Goal: Task Accomplishment & Management: Manage account settings

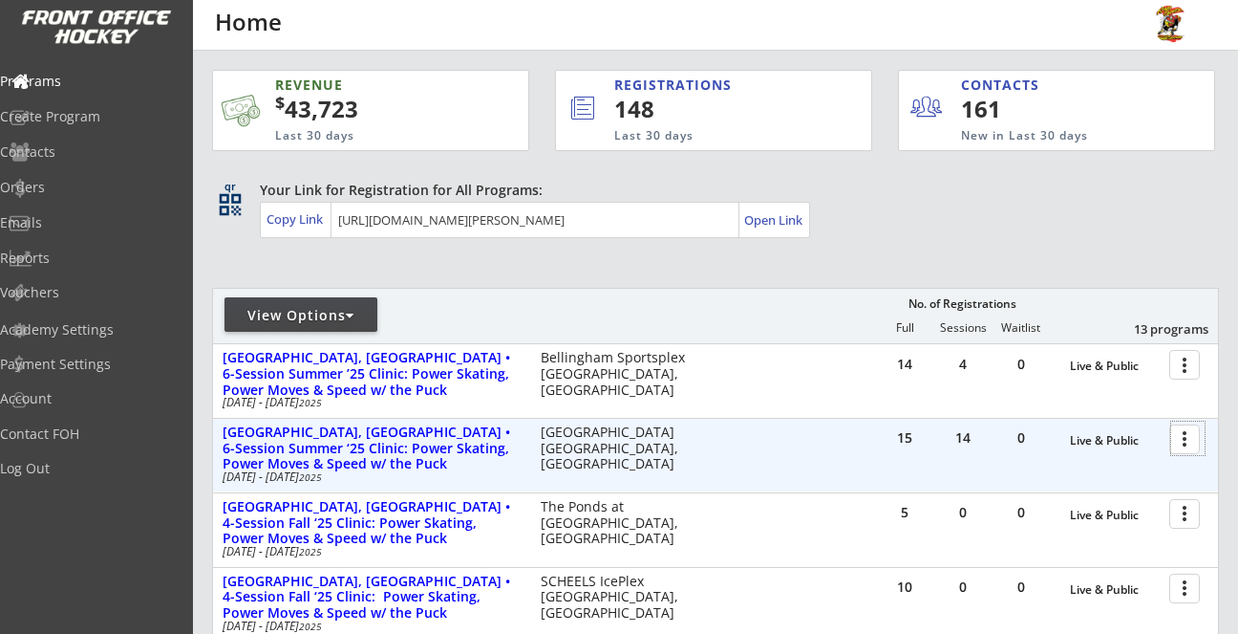
click at [1181, 437] on div at bounding box center [1188, 437] width 33 height 33
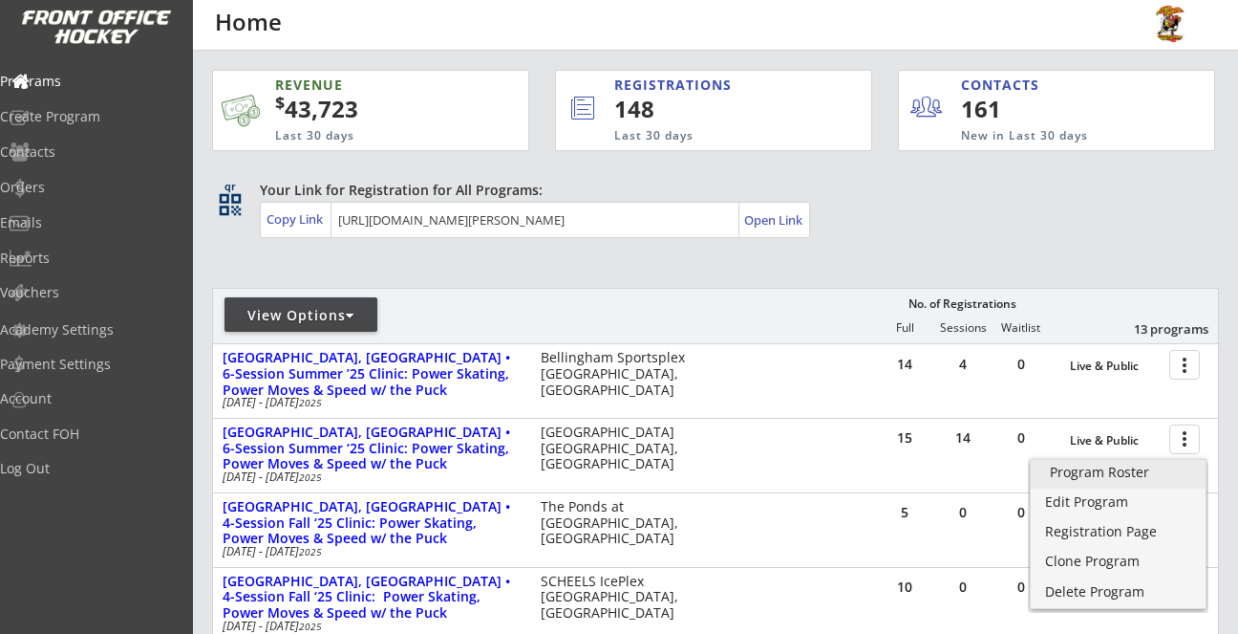
click at [1122, 472] on div "Program Roster" at bounding box center [1118, 471] width 137 height 13
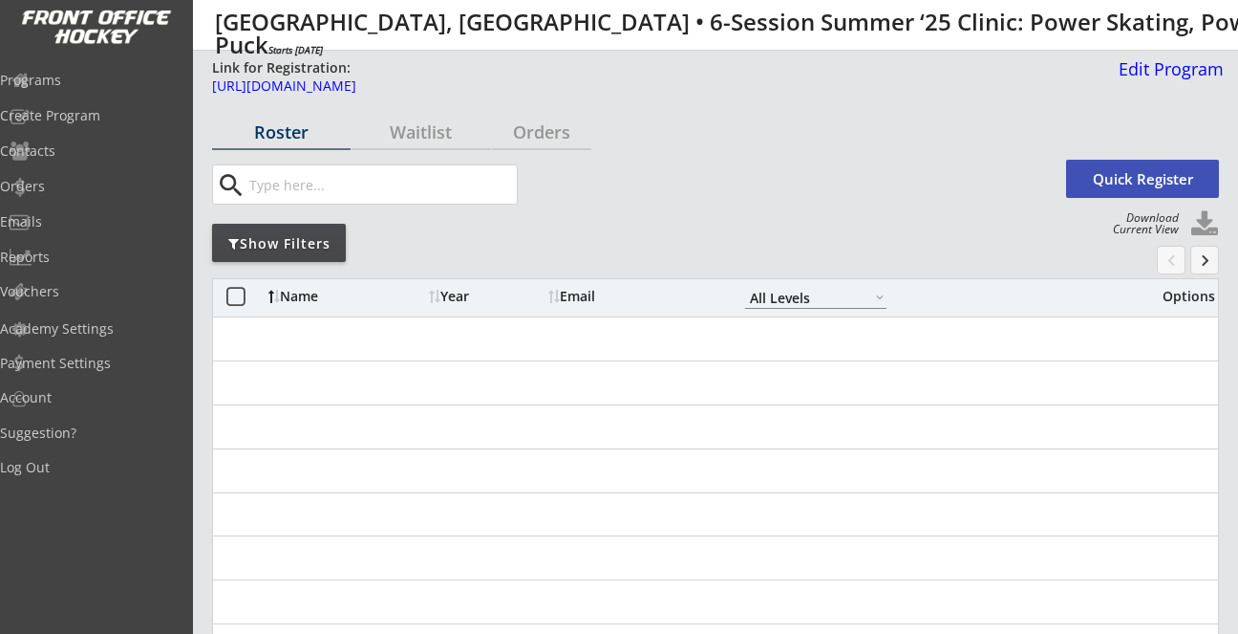
select select ""All Levels""
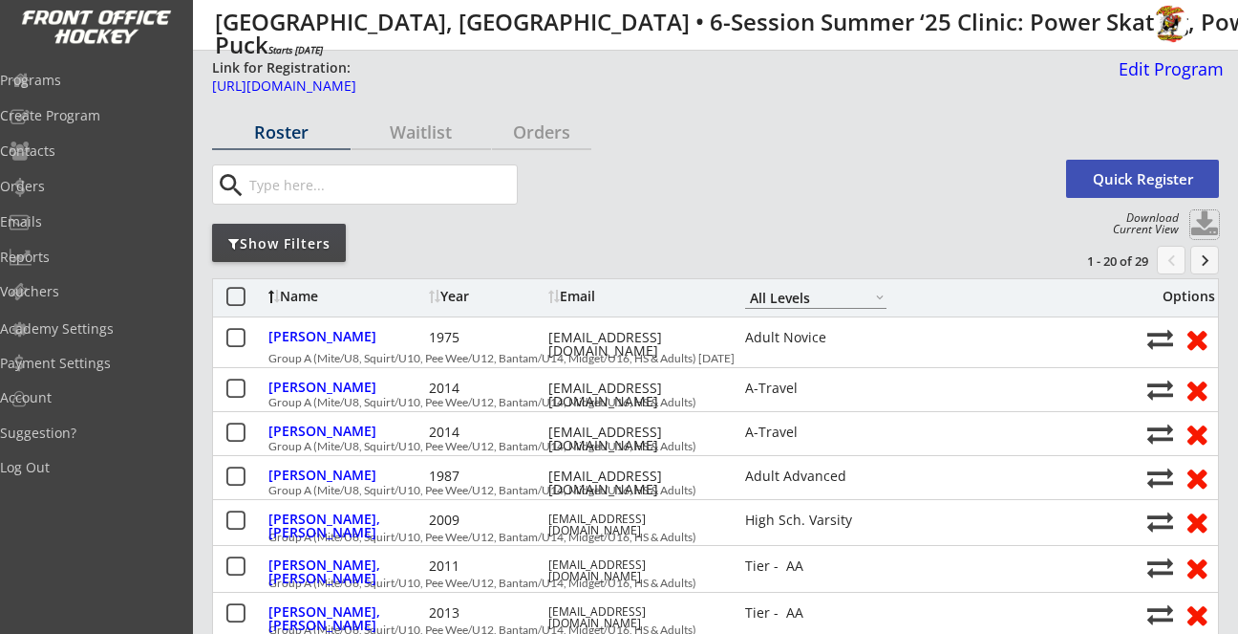
click at [1204, 219] on button at bounding box center [1205, 224] width 29 height 29
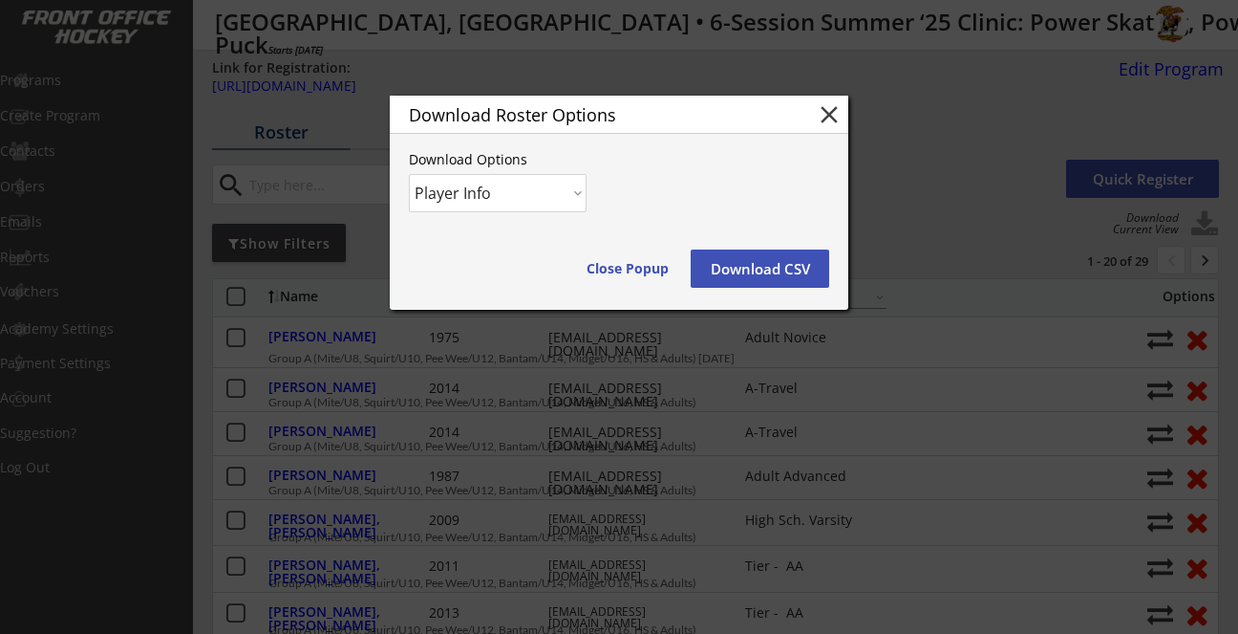
select select ""Player and Order Info""
click at [767, 270] on button "Download CSV" at bounding box center [760, 268] width 139 height 38
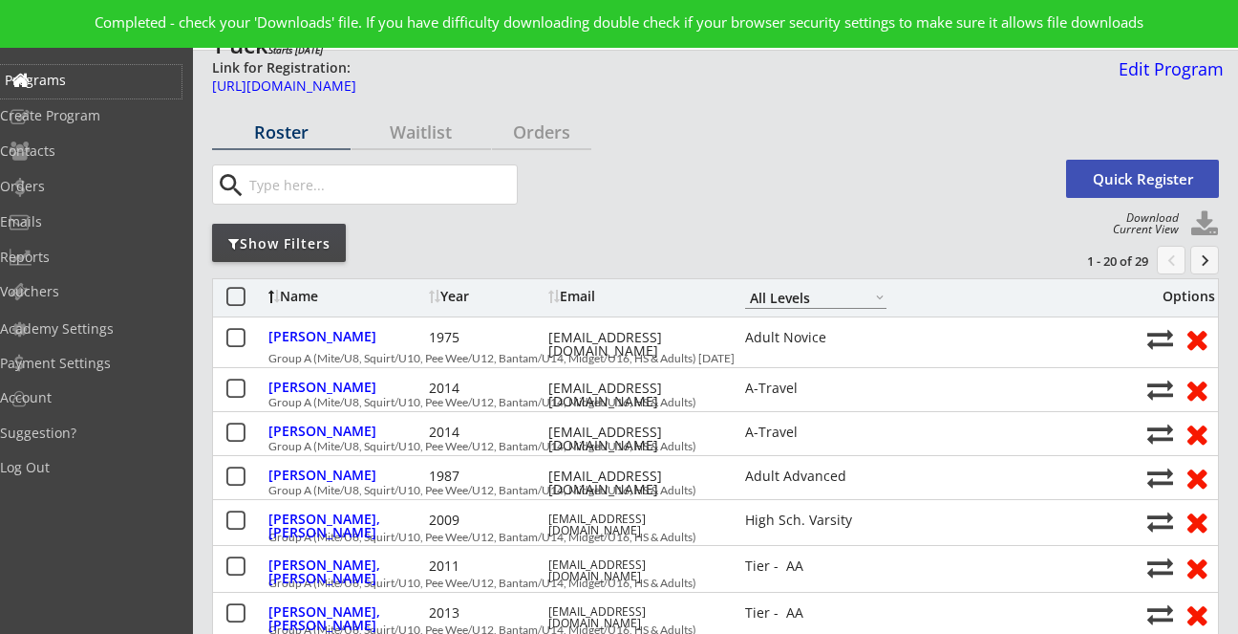
click at [85, 77] on div "Programs" at bounding box center [91, 80] width 172 height 13
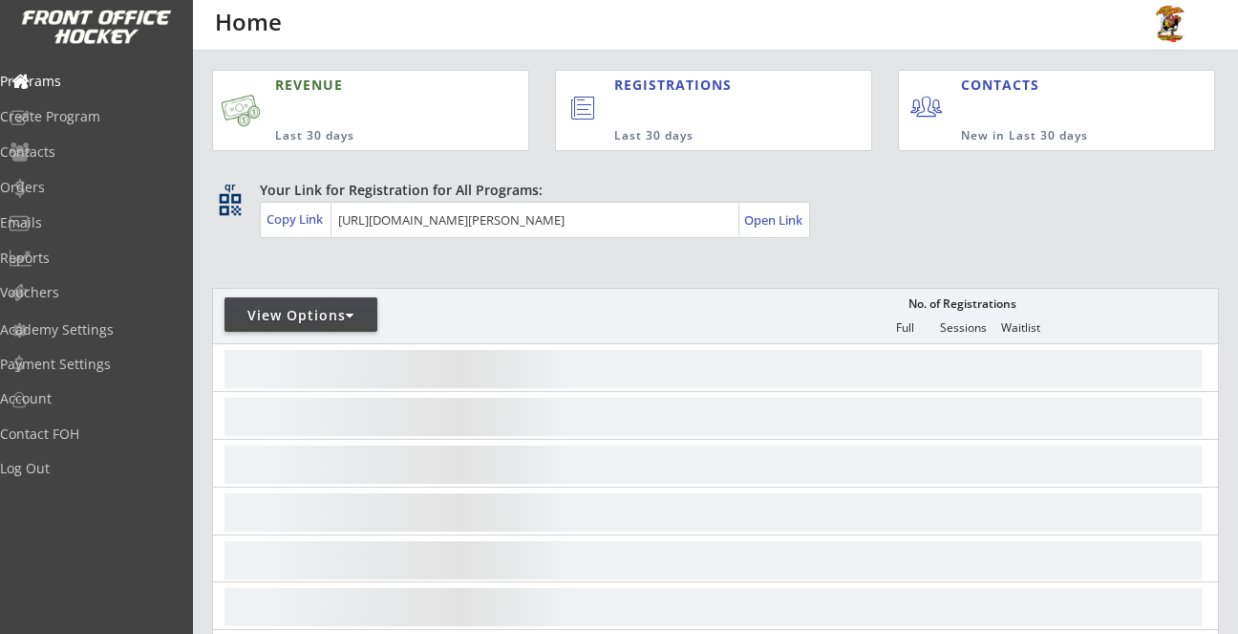
click at [351, 302] on div "View Options" at bounding box center [301, 314] width 153 height 34
select select ""Upcoming Programs""
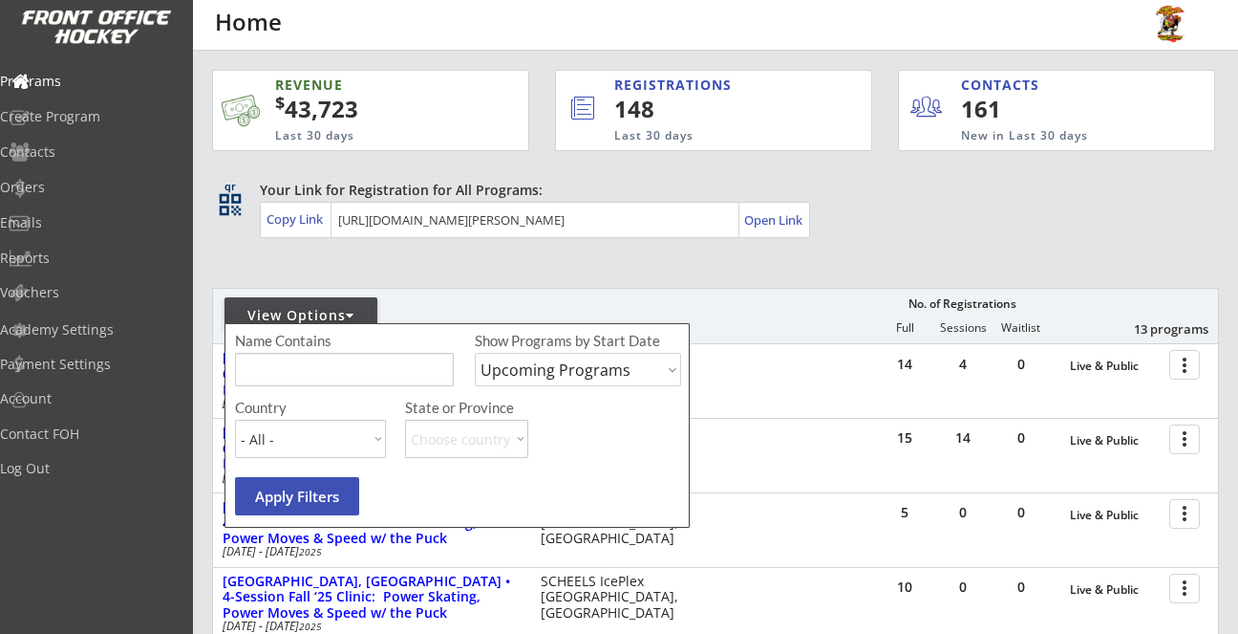
select select ""USA""
select select ""NJ""
select select ""Past Programs""
click at [314, 496] on button "Apply Filters" at bounding box center [297, 496] width 124 height 38
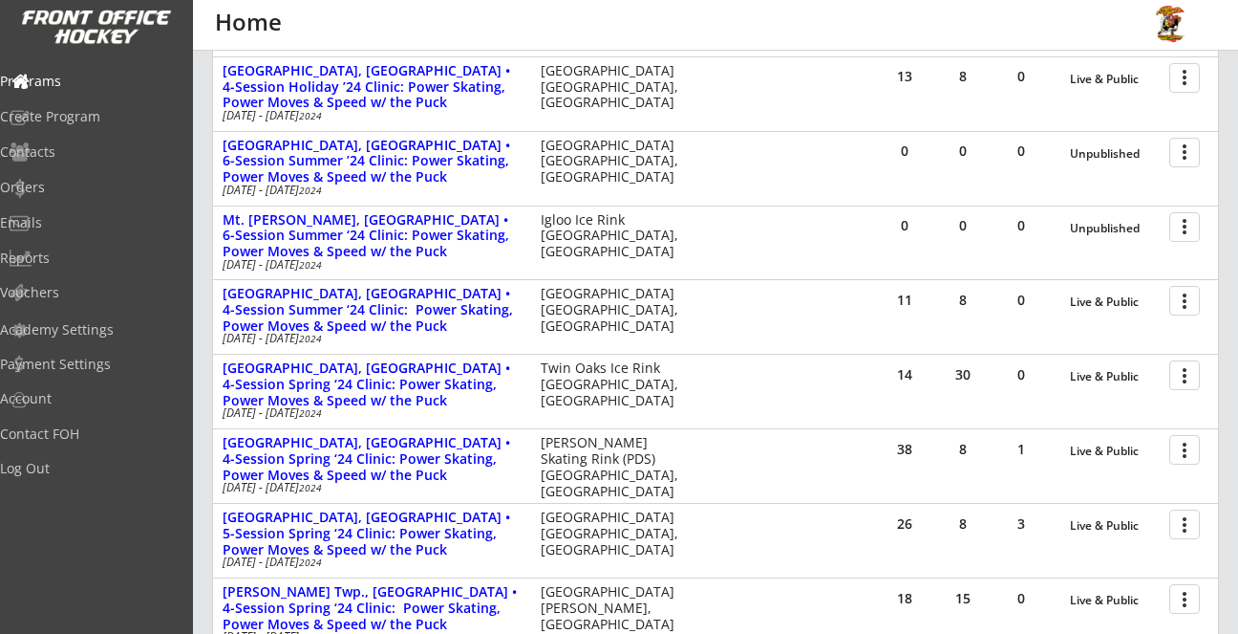
scroll to position [1107, 0]
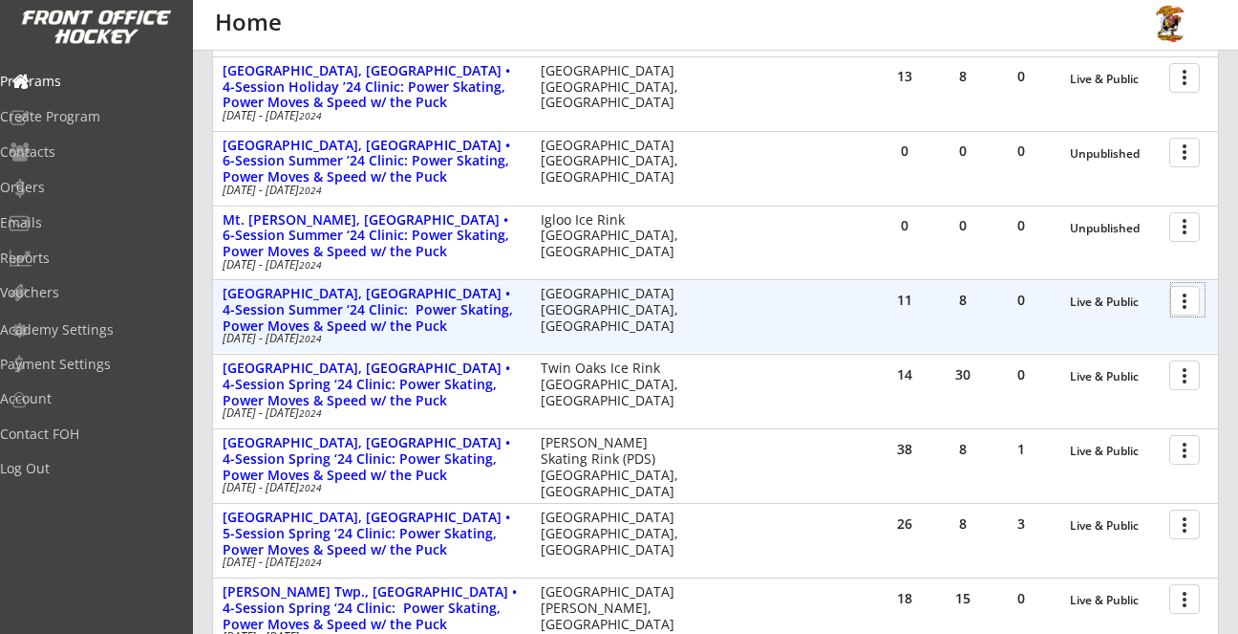
click at [1184, 305] on div at bounding box center [1188, 299] width 33 height 33
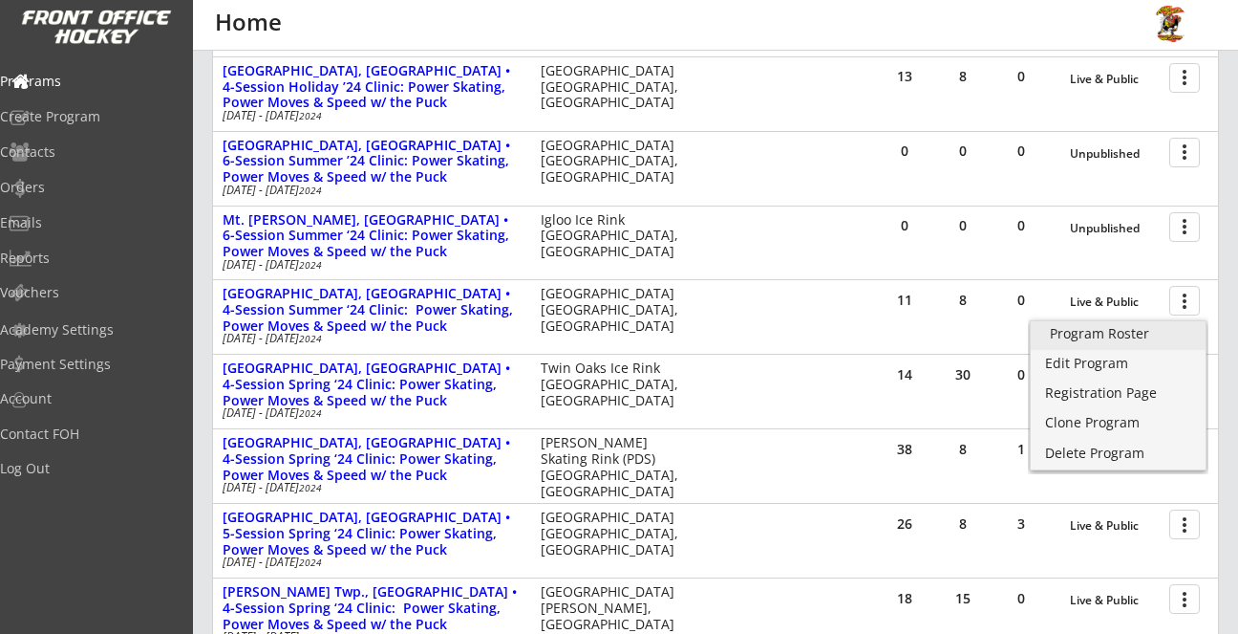
click at [1142, 329] on div "Program Roster" at bounding box center [1118, 333] width 137 height 13
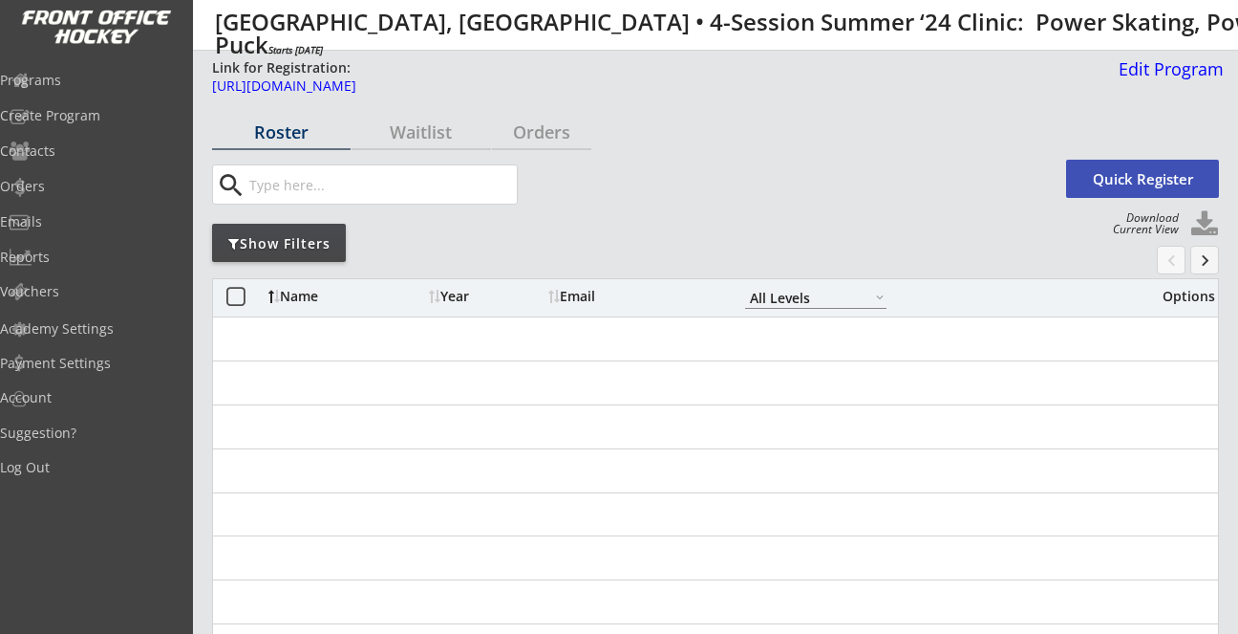
select select ""All Levels""
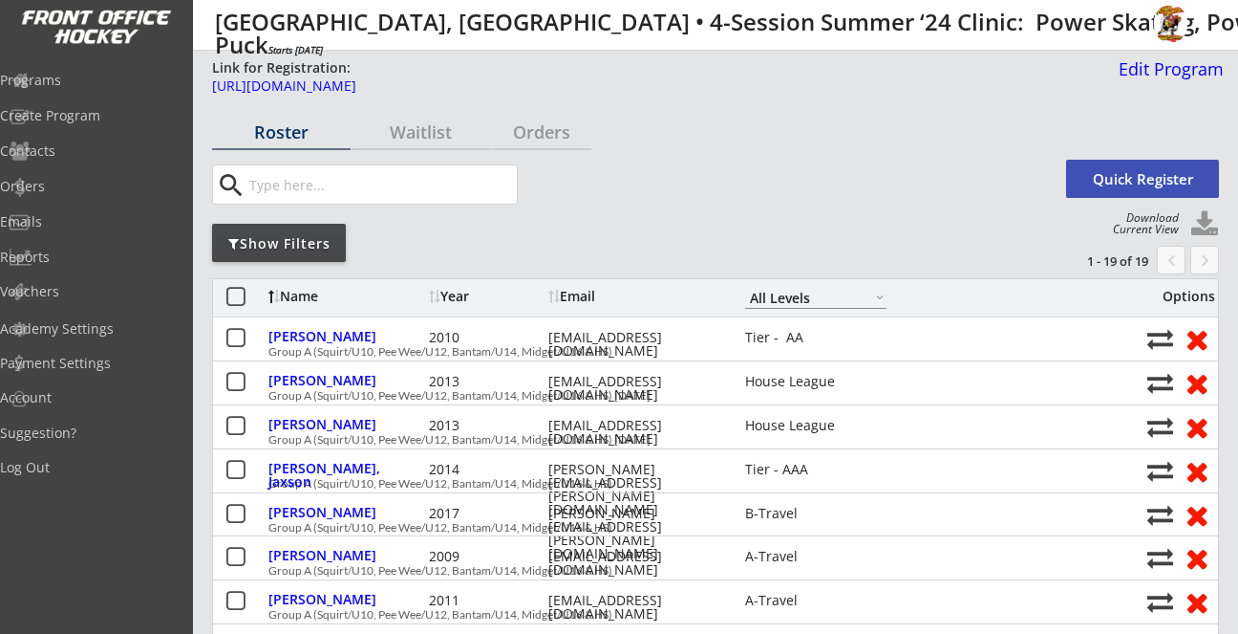
click at [1206, 214] on button at bounding box center [1205, 224] width 29 height 29
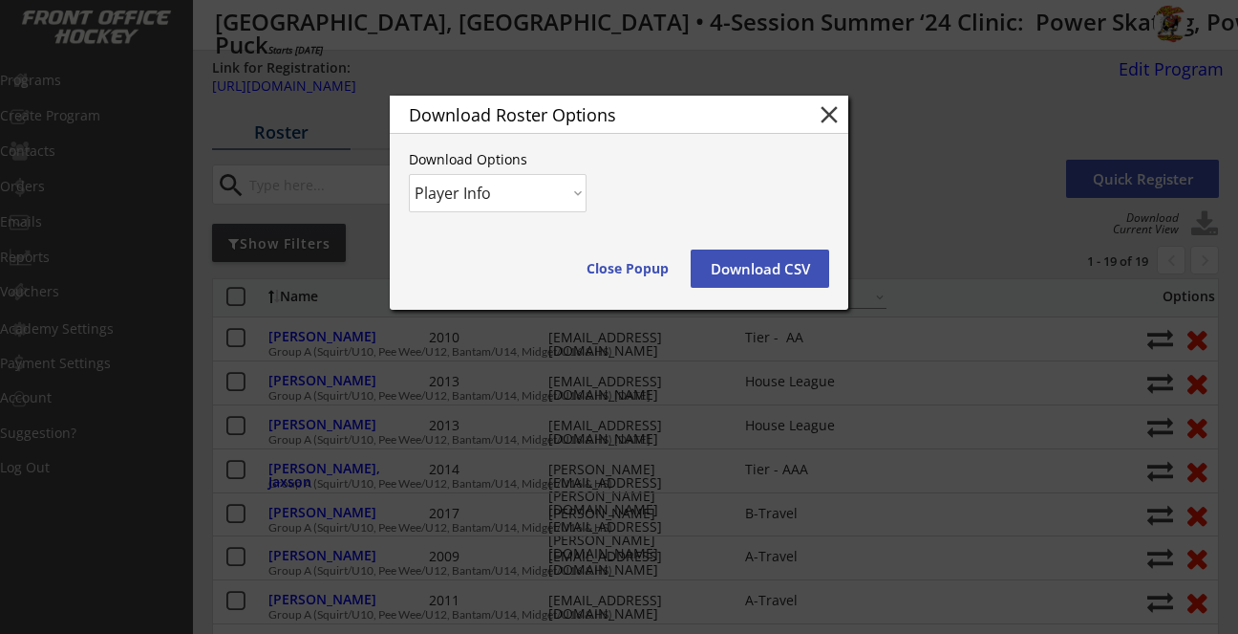
select select ""Player and Order Info""
click at [718, 267] on button "Download CSV" at bounding box center [760, 268] width 139 height 38
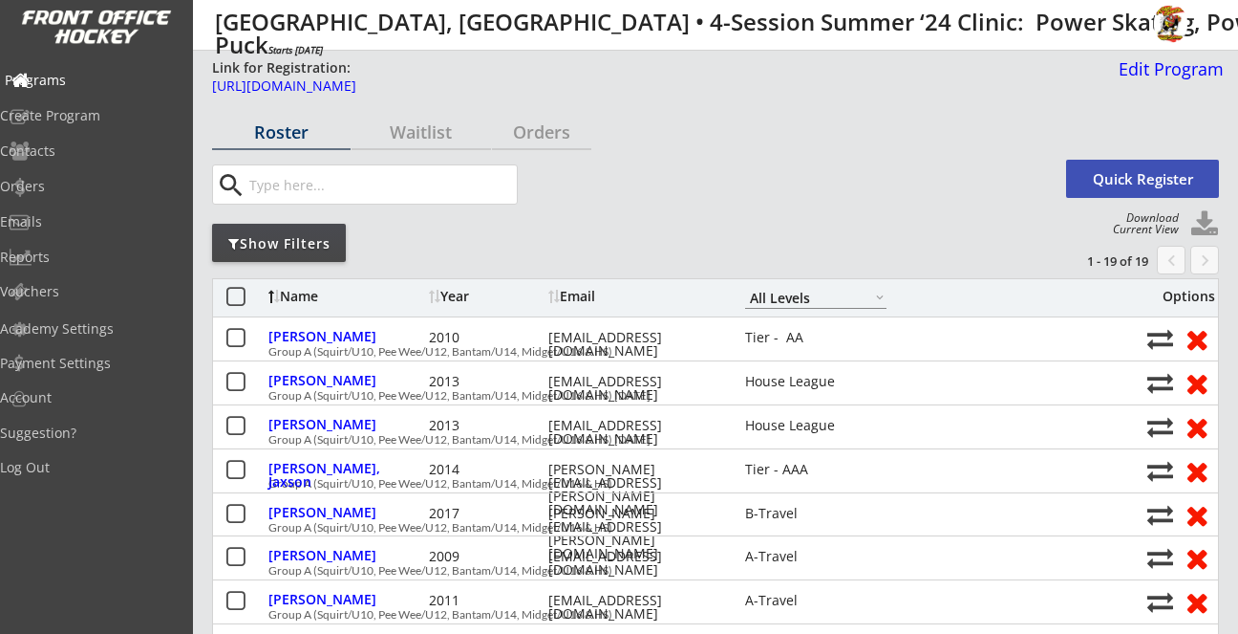
click at [97, 81] on div "Programs" at bounding box center [91, 80] width 172 height 13
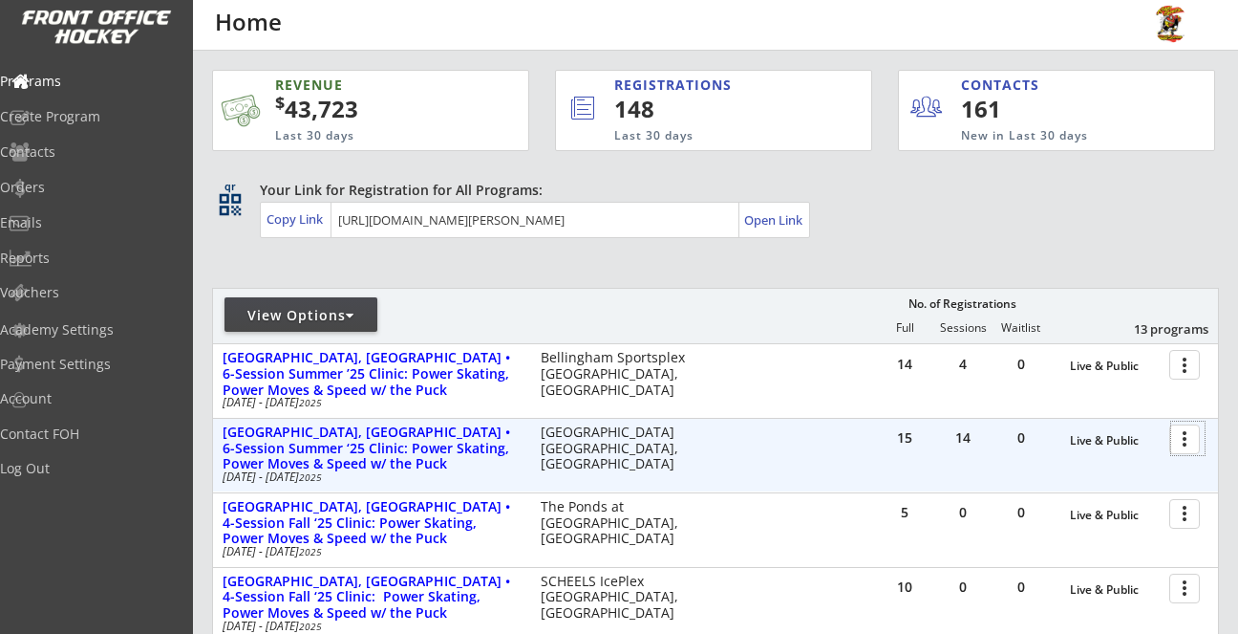
click at [1176, 443] on div at bounding box center [1188, 437] width 33 height 33
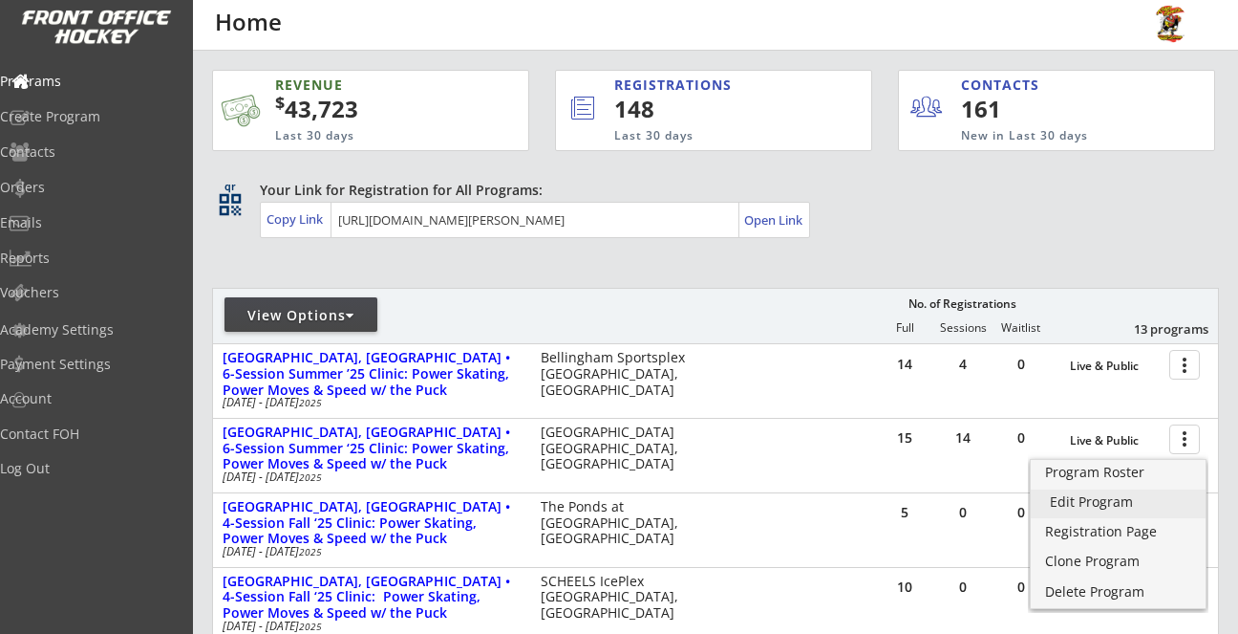
click at [1077, 501] on div "Edit Program" at bounding box center [1118, 501] width 137 height 13
